Goal: Task Accomplishment & Management: Use online tool/utility

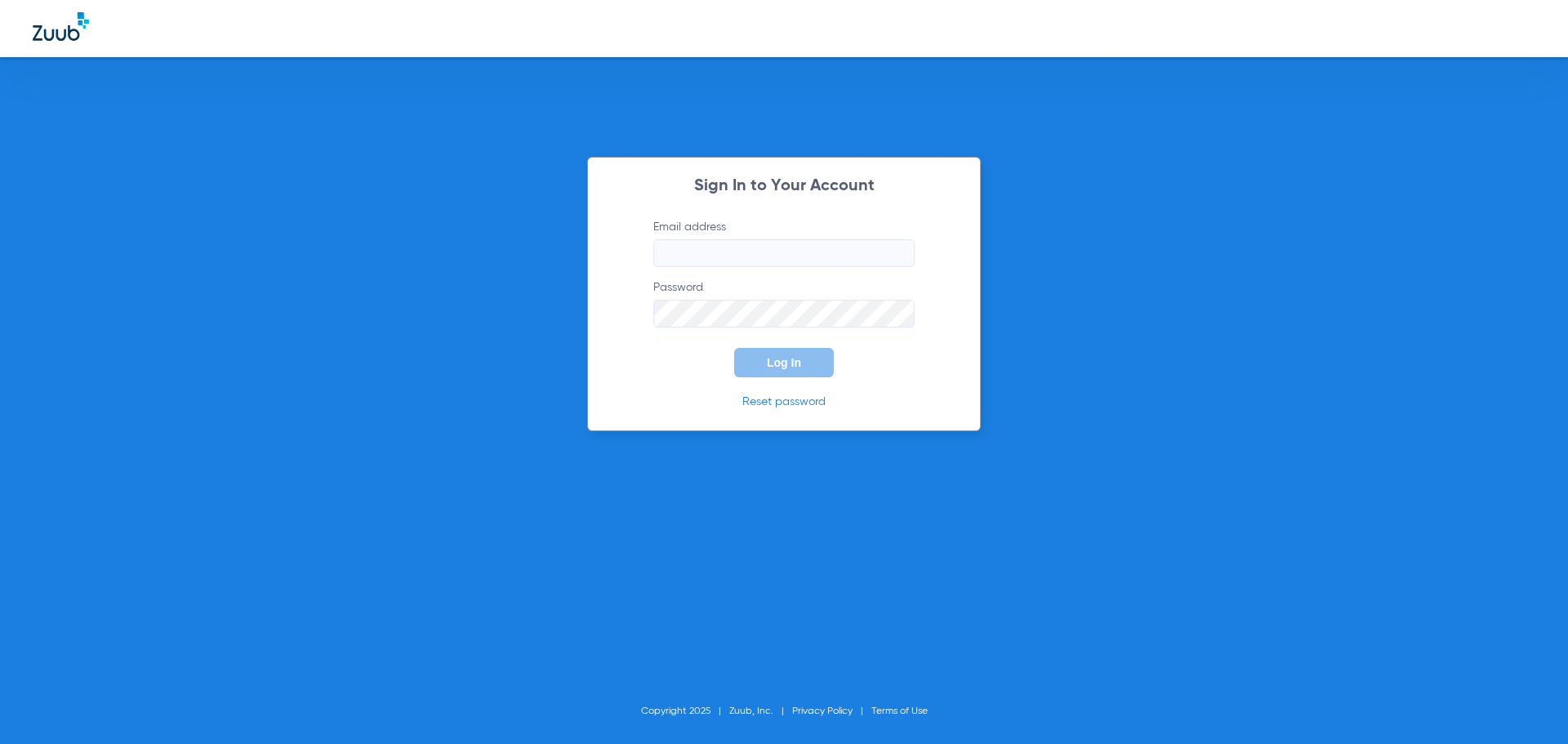
type input "[EMAIL_ADDRESS][DOMAIN_NAME]"
click at [770, 362] on span "Log In" at bounding box center [784, 362] width 34 height 13
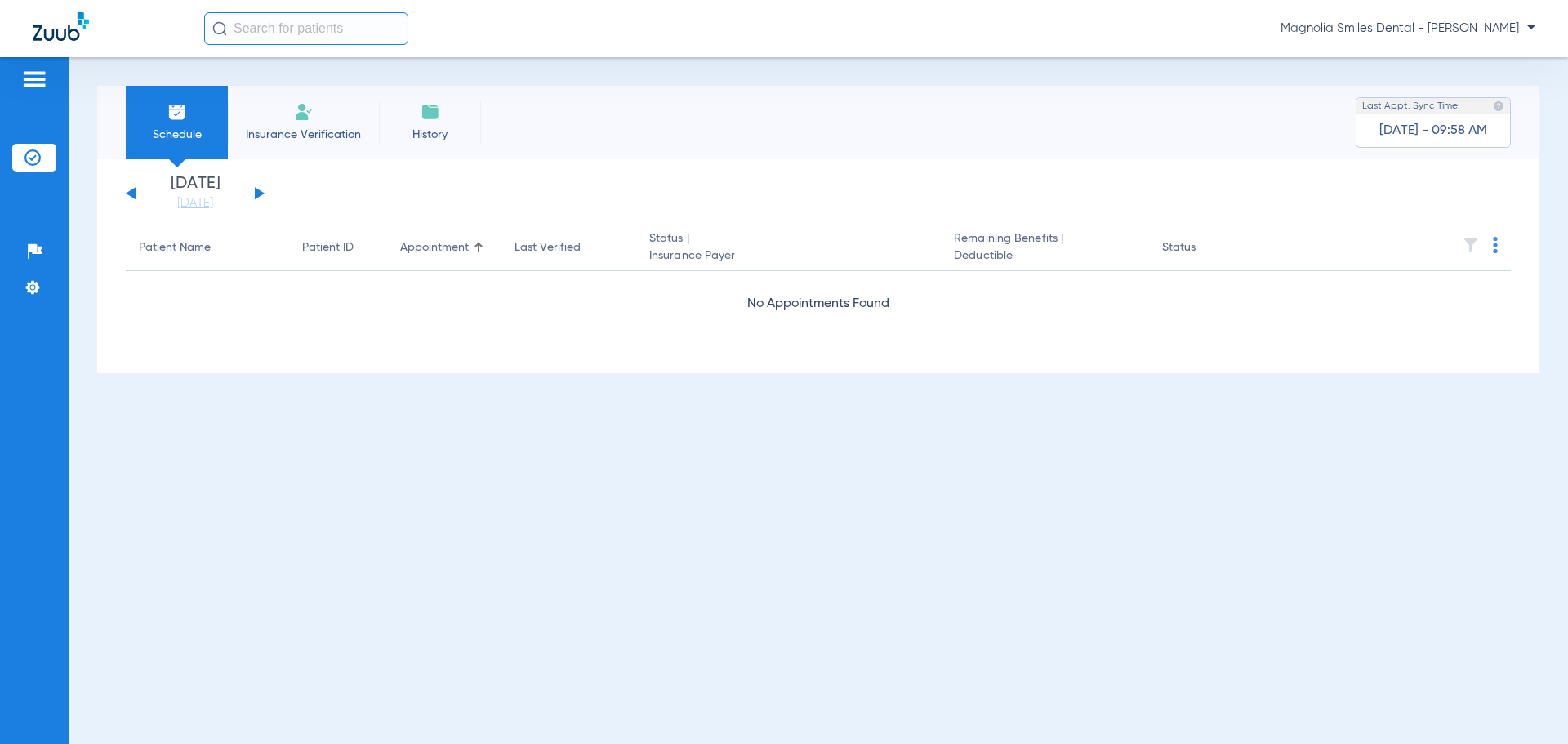
click at [252, 188] on div "[DATE] [DATE] [DATE] [DATE] [DATE] [DATE] [DATE] [DATE] [DATE] [DATE] [DATE] [D…" at bounding box center [195, 194] width 139 height 36
click at [252, 192] on div "[DATE] [DATE] [DATE] [DATE] [DATE] [DATE] [DATE] [DATE] [DATE] [DATE] [DATE] [D…" at bounding box center [195, 194] width 139 height 36
click at [253, 192] on div "[DATE] [DATE] [DATE] [DATE] [DATE] [DATE] [DATE] [DATE] [DATE] [DATE] [DATE] [D…" at bounding box center [195, 194] width 139 height 36
click at [255, 190] on button at bounding box center [259, 193] width 10 height 13
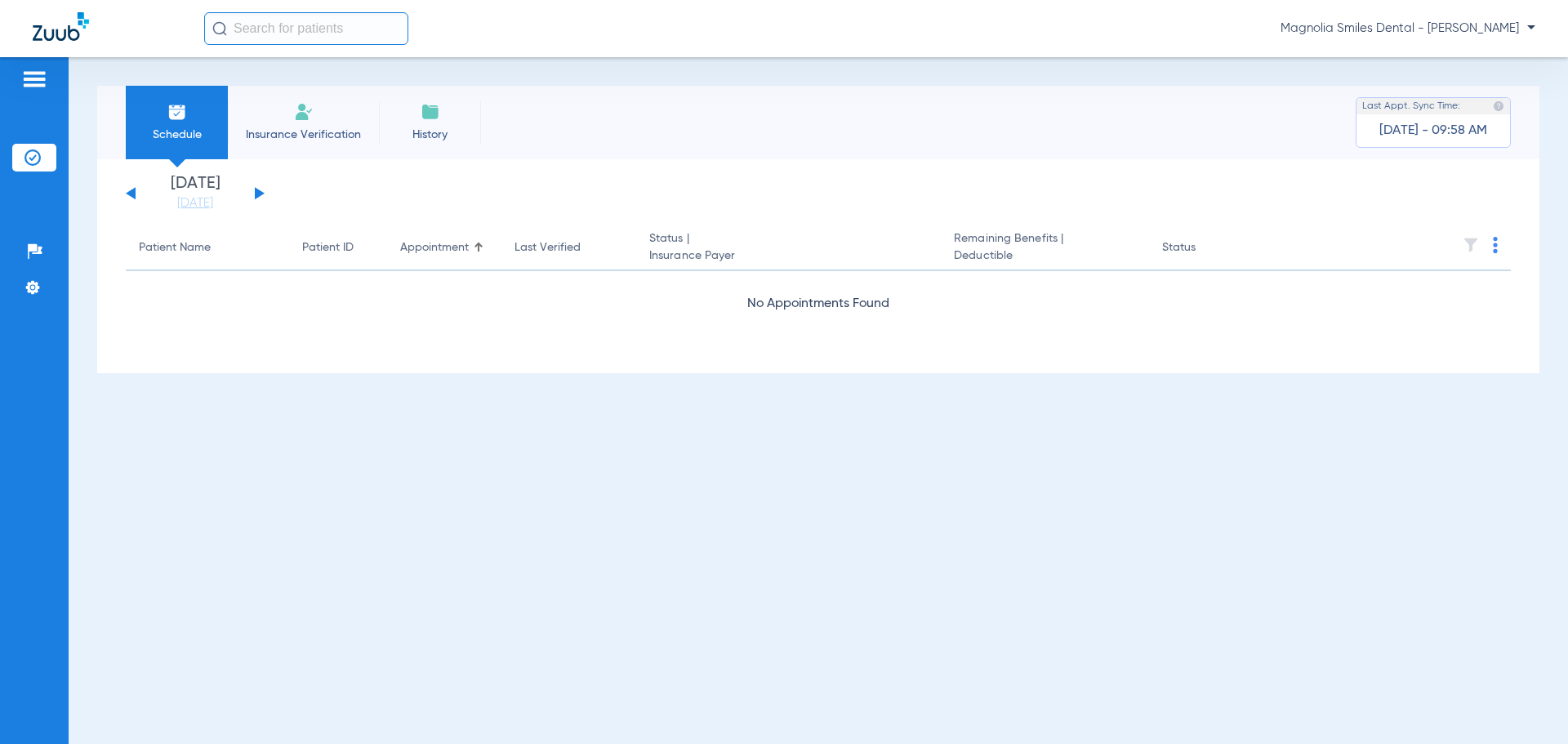
click at [255, 190] on button at bounding box center [259, 193] width 10 height 13
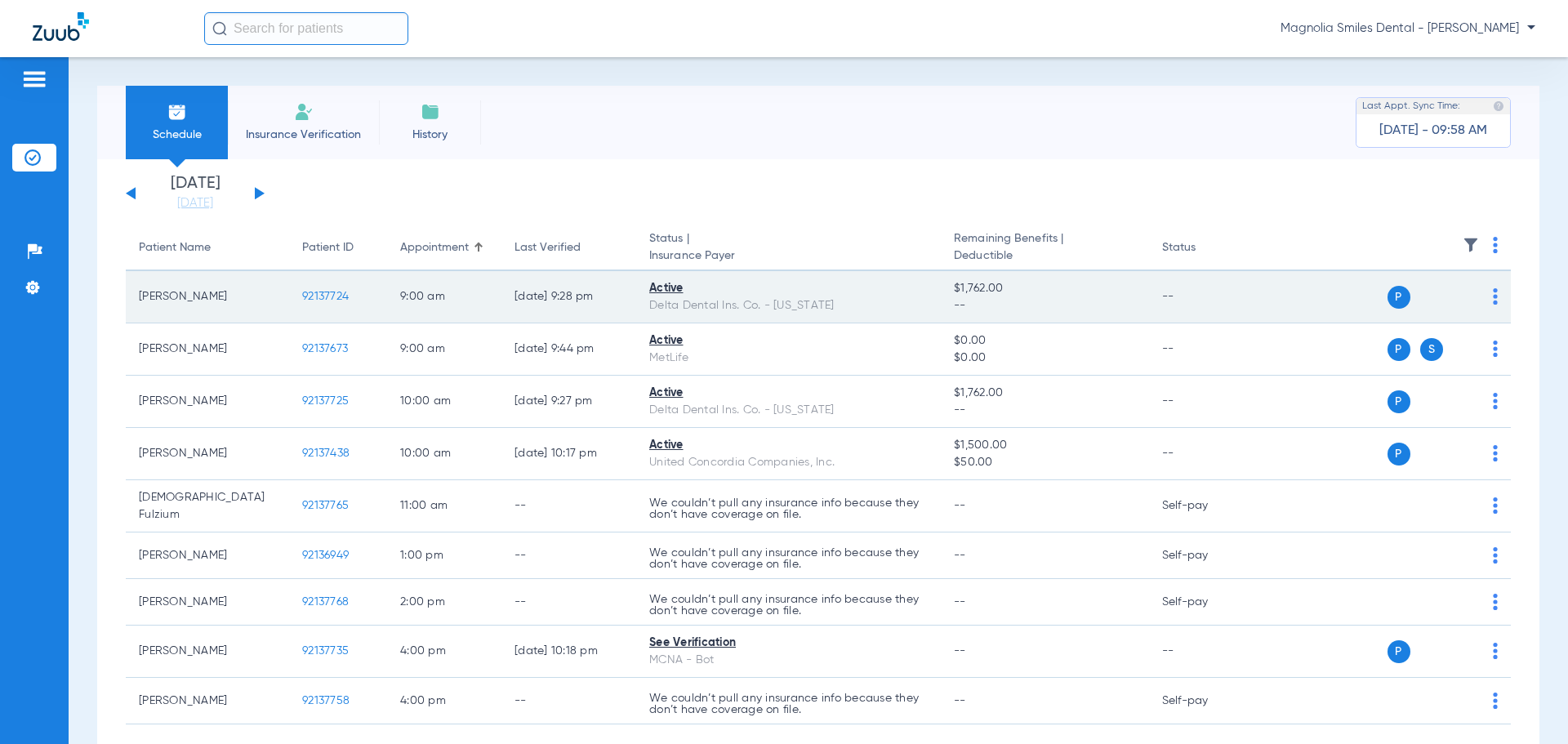
click at [322, 294] on span "92137724" at bounding box center [325, 296] width 46 height 12
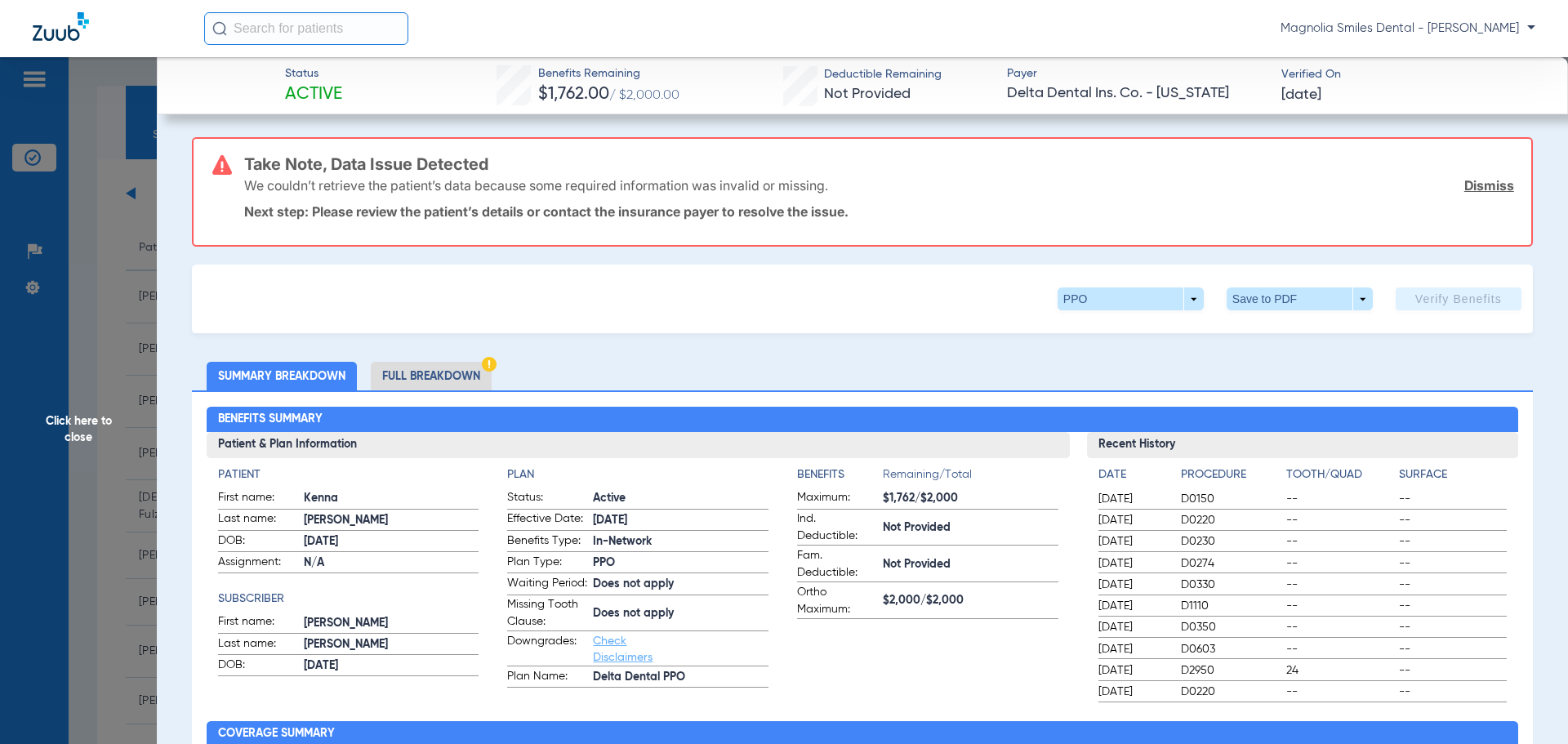
click at [36, 71] on span "Click here to close" at bounding box center [78, 429] width 157 height 744
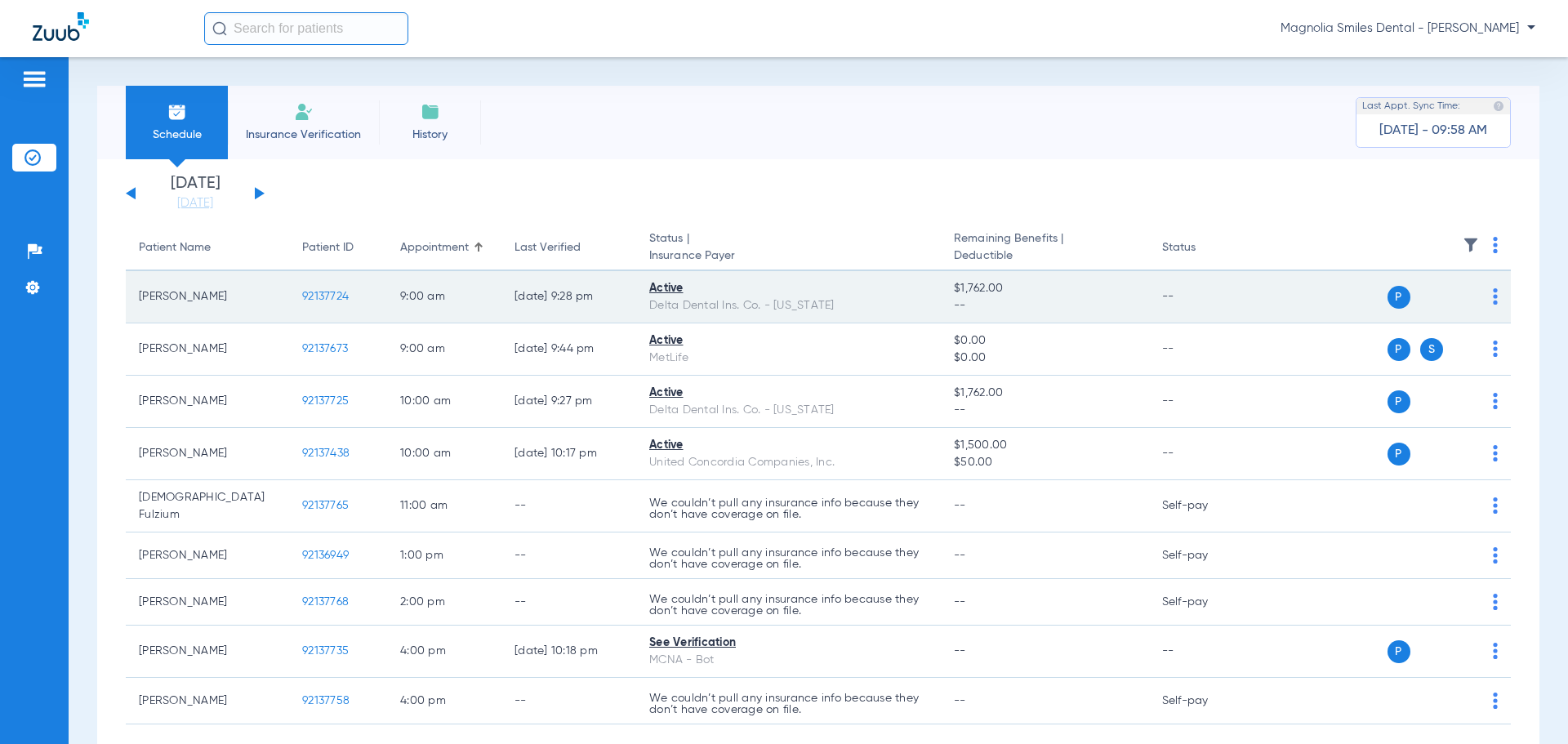
click at [322, 295] on span "92137724" at bounding box center [325, 296] width 46 height 12
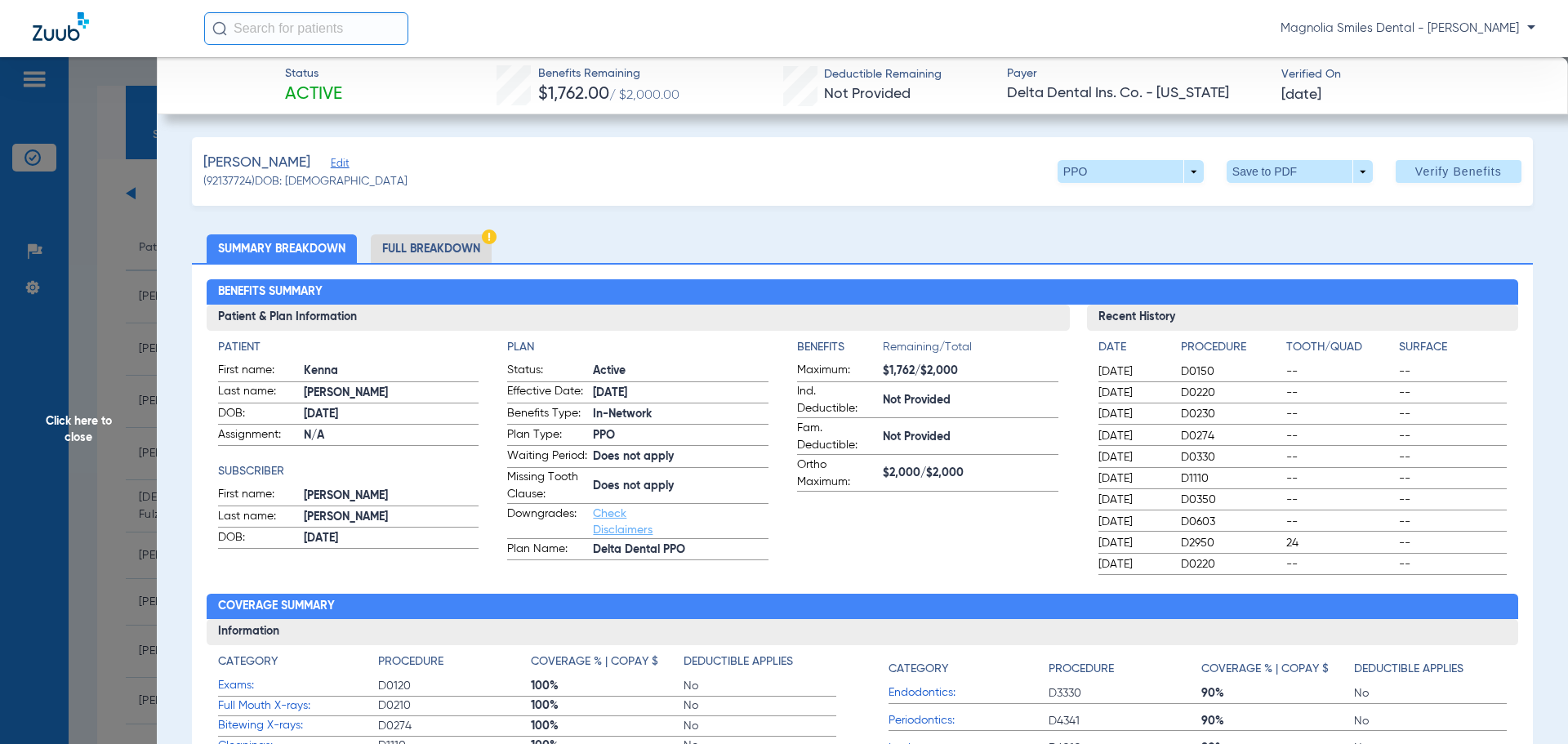
click at [31, 78] on span "Click here to close" at bounding box center [78, 429] width 157 height 744
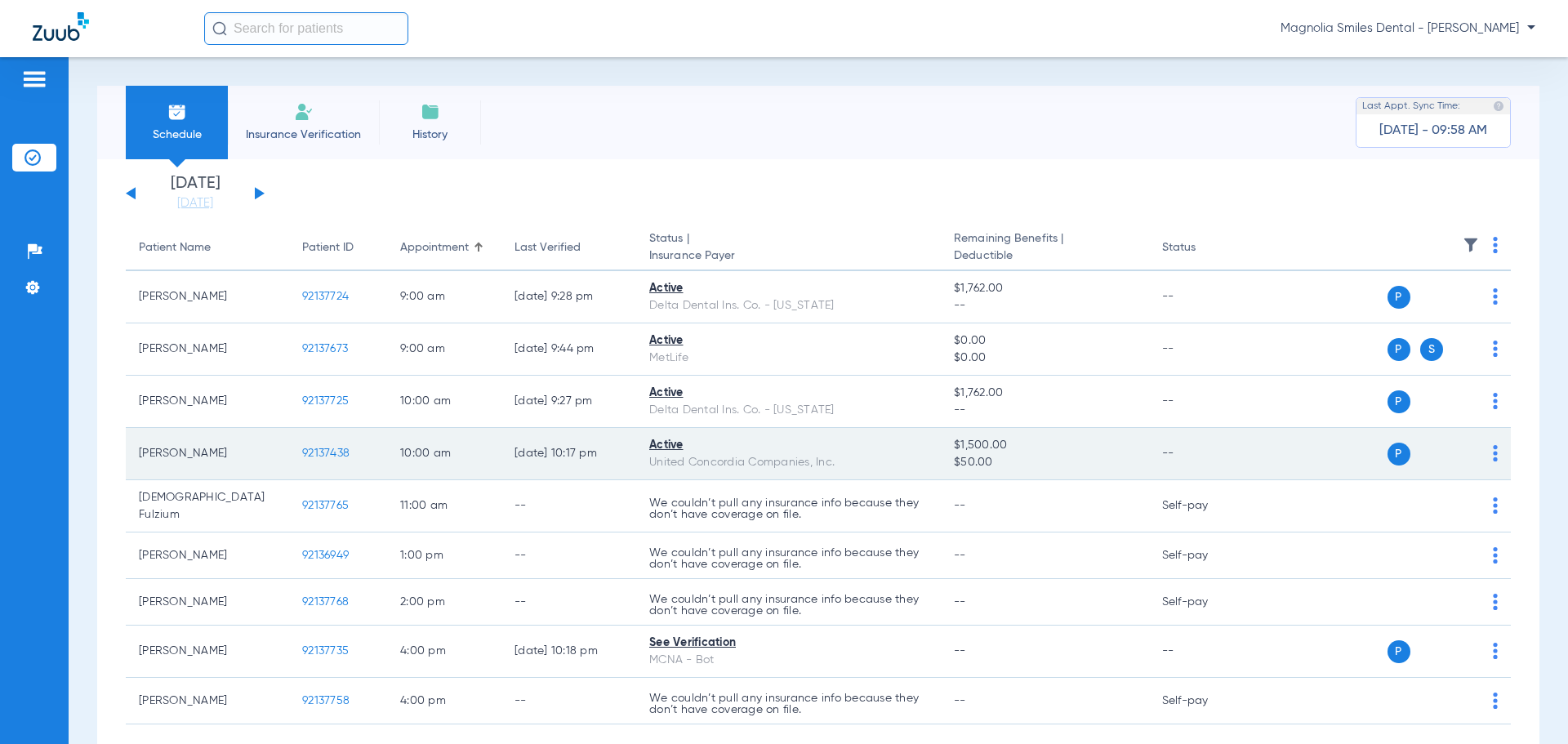
click at [334, 446] on td "92137438" at bounding box center [338, 455] width 98 height 53
click at [321, 454] on span "92137438" at bounding box center [326, 453] width 47 height 12
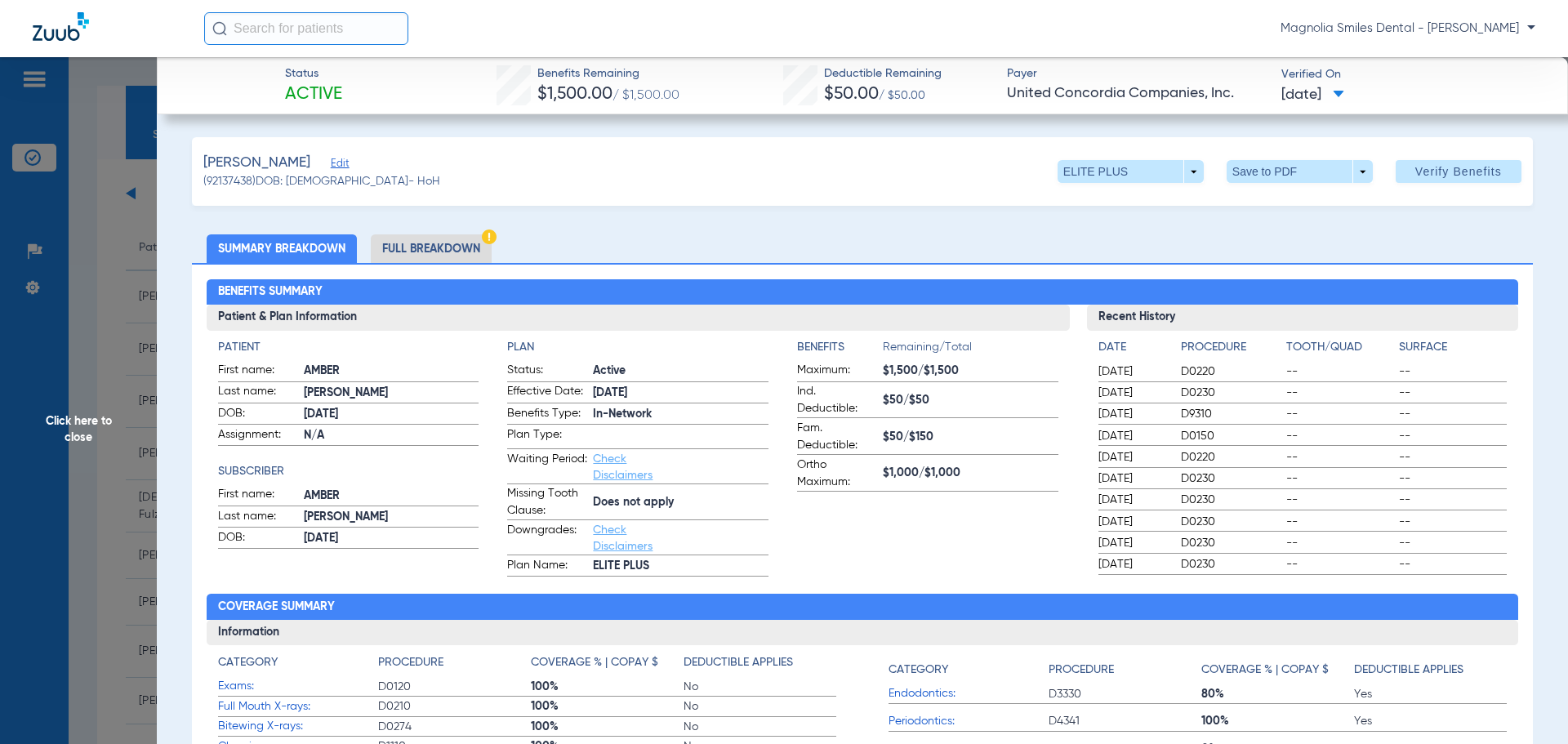
click at [110, 135] on span "Click here to close" at bounding box center [78, 429] width 157 height 744
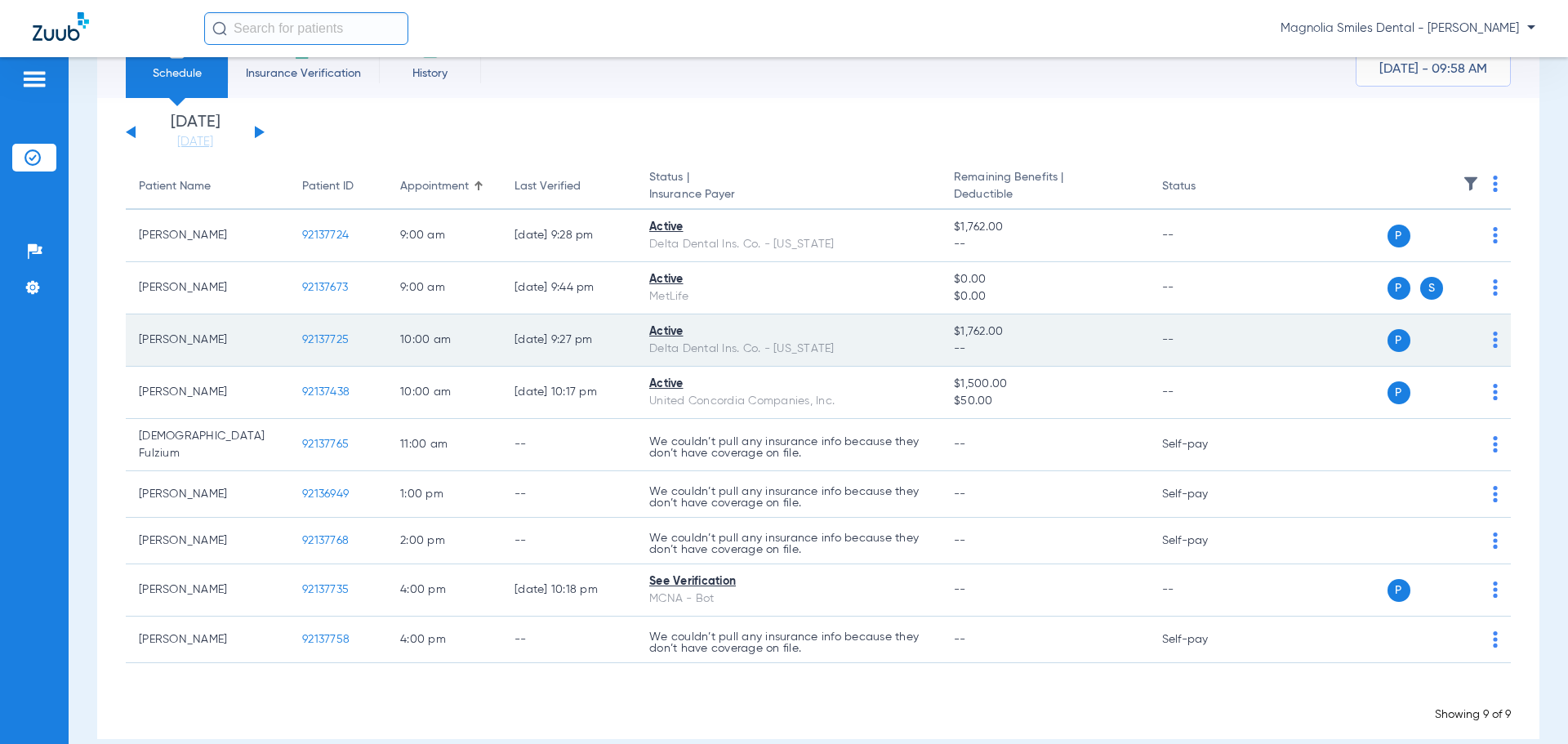
scroll to position [79, 0]
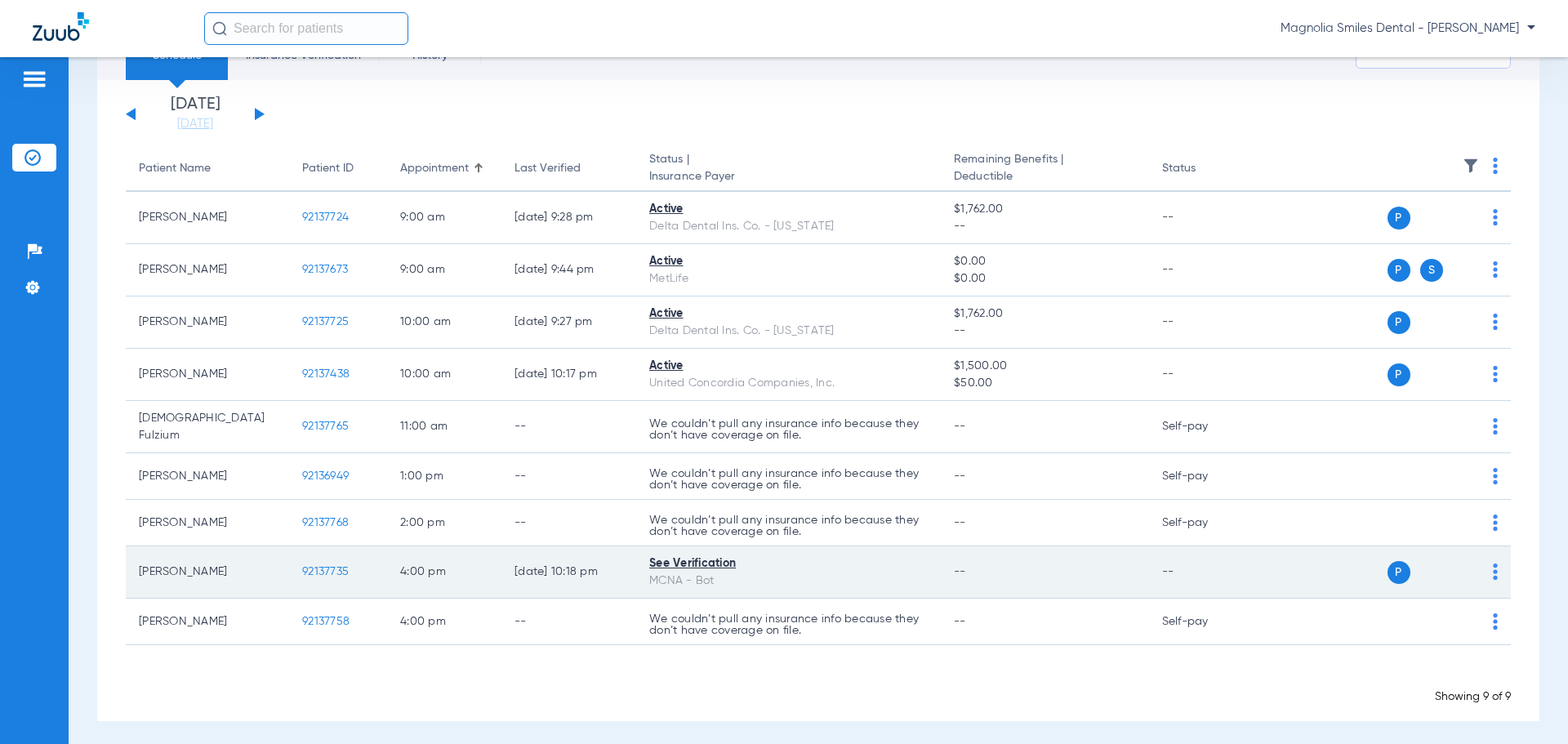
click at [336, 566] on span "92137735" at bounding box center [325, 572] width 46 height 12
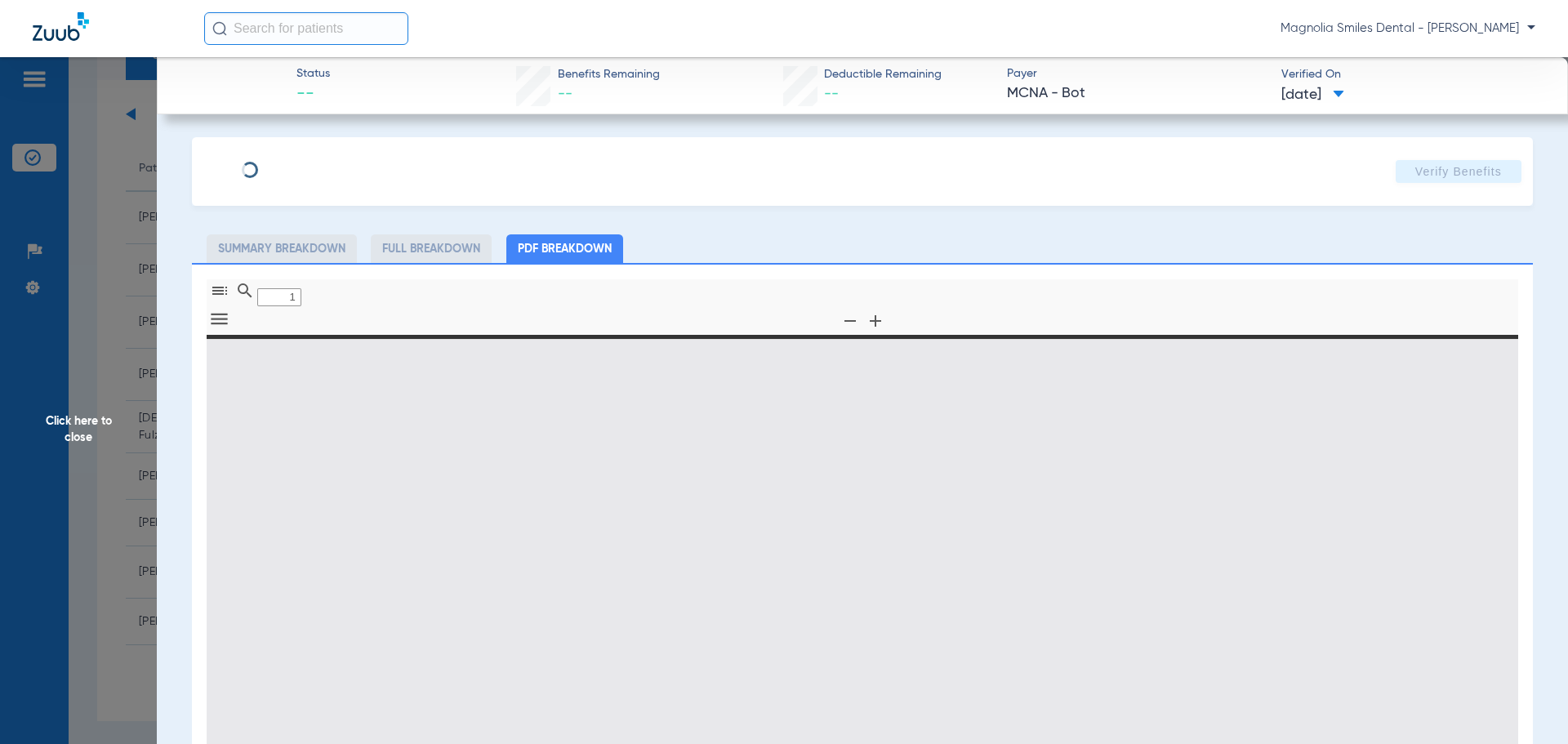
type input "0"
select select "page-width"
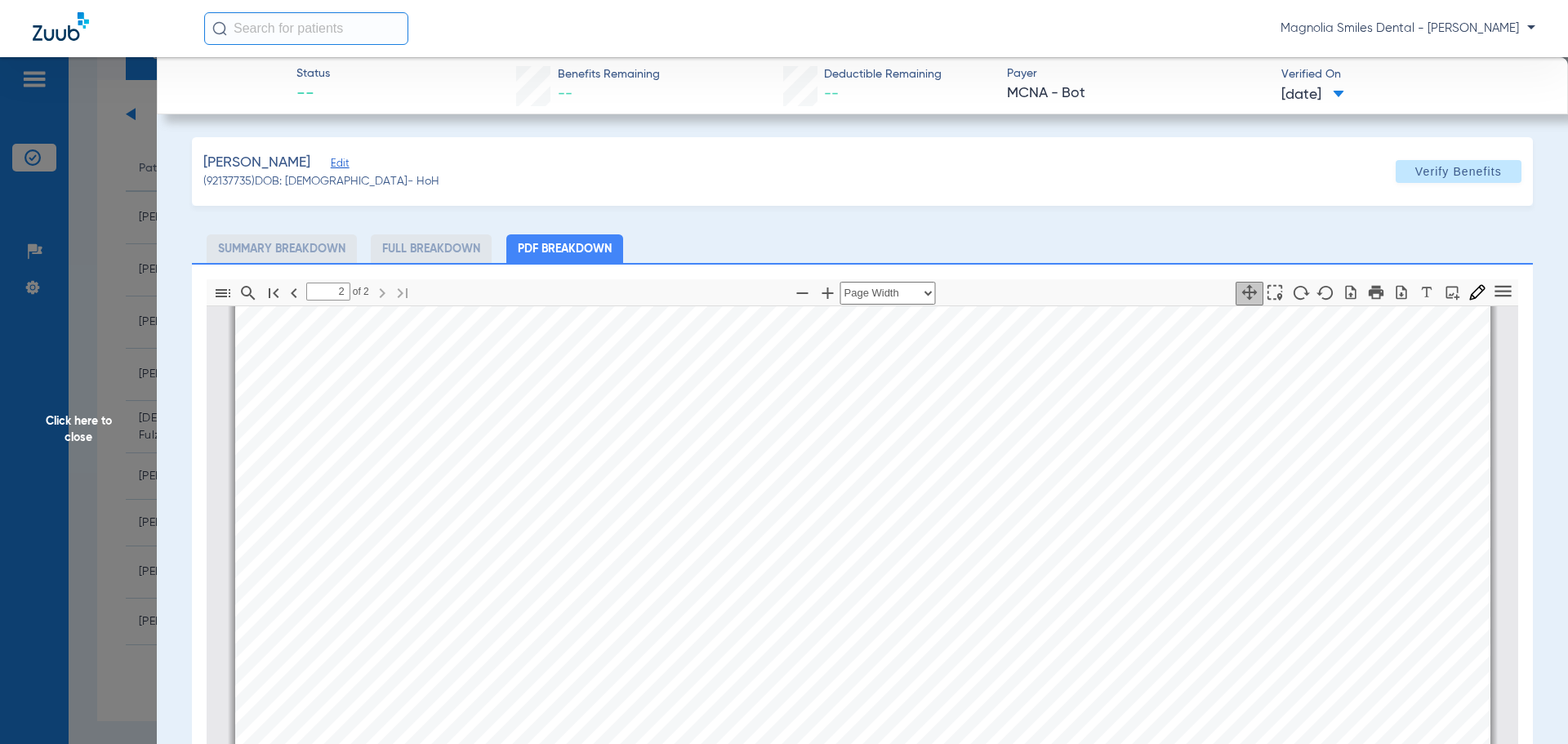
scroll to position [1961, 0]
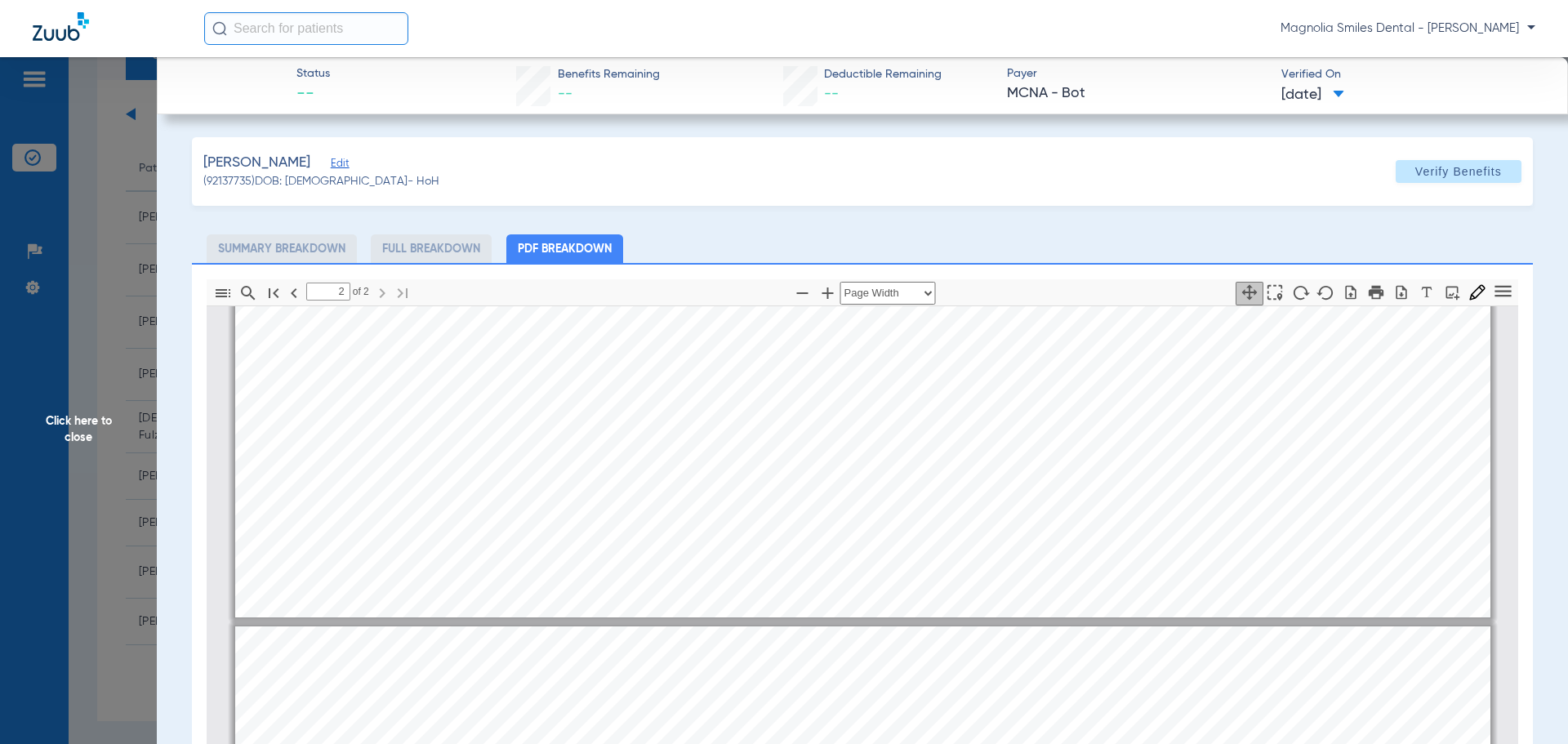
type input "1"
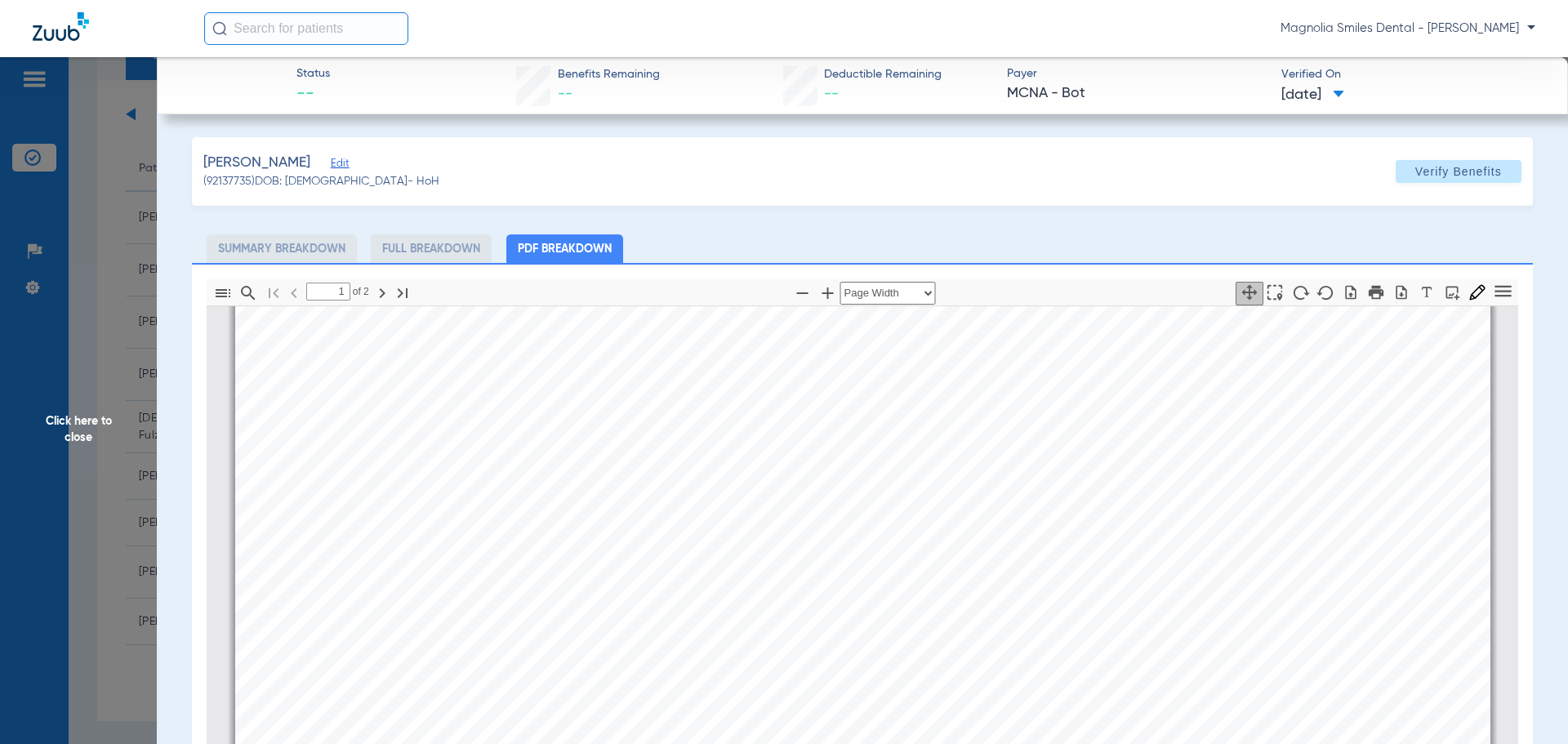
scroll to position [0, 0]
